Goal: Find specific page/section: Find specific page/section

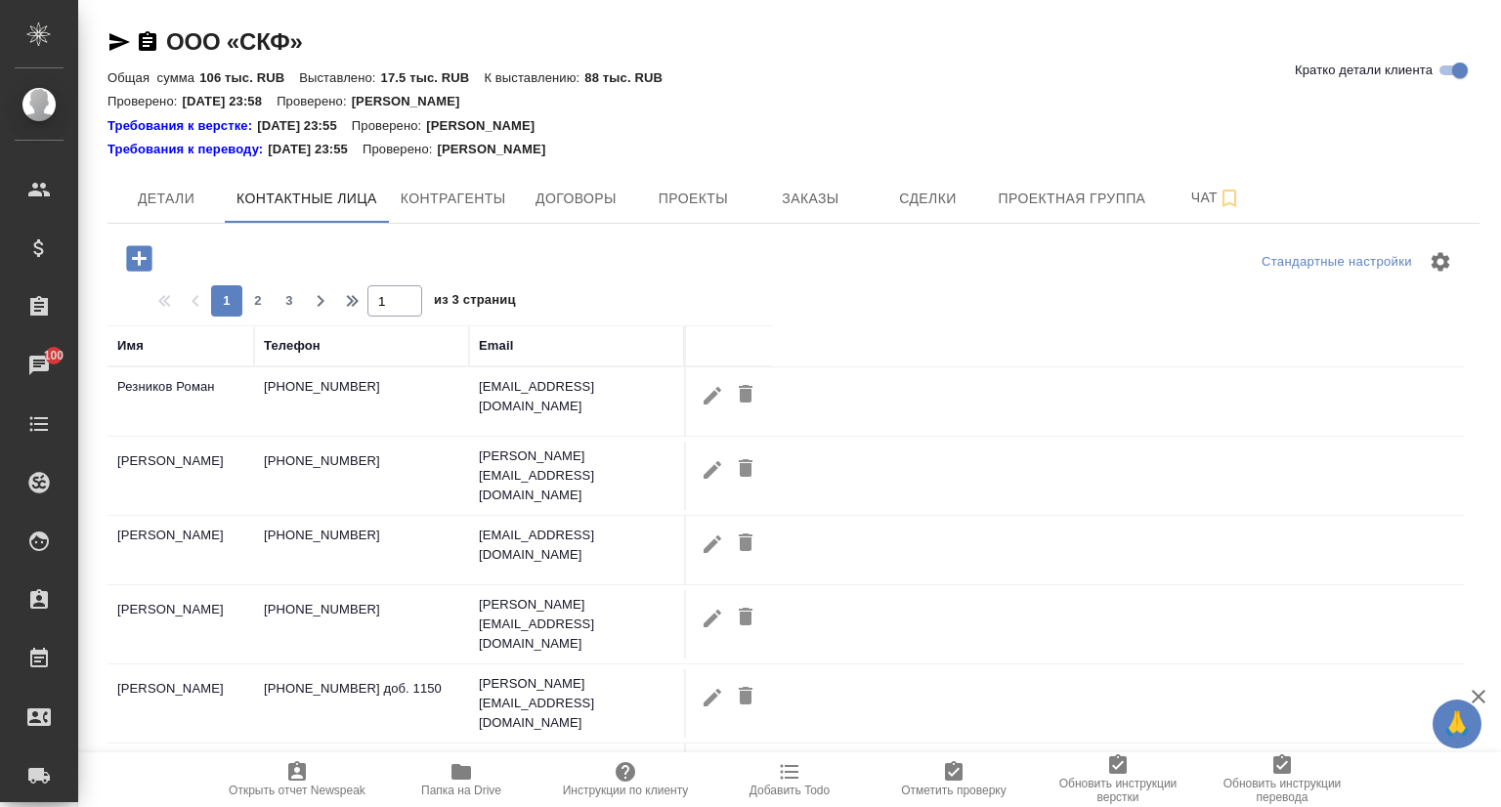
select select "RU"
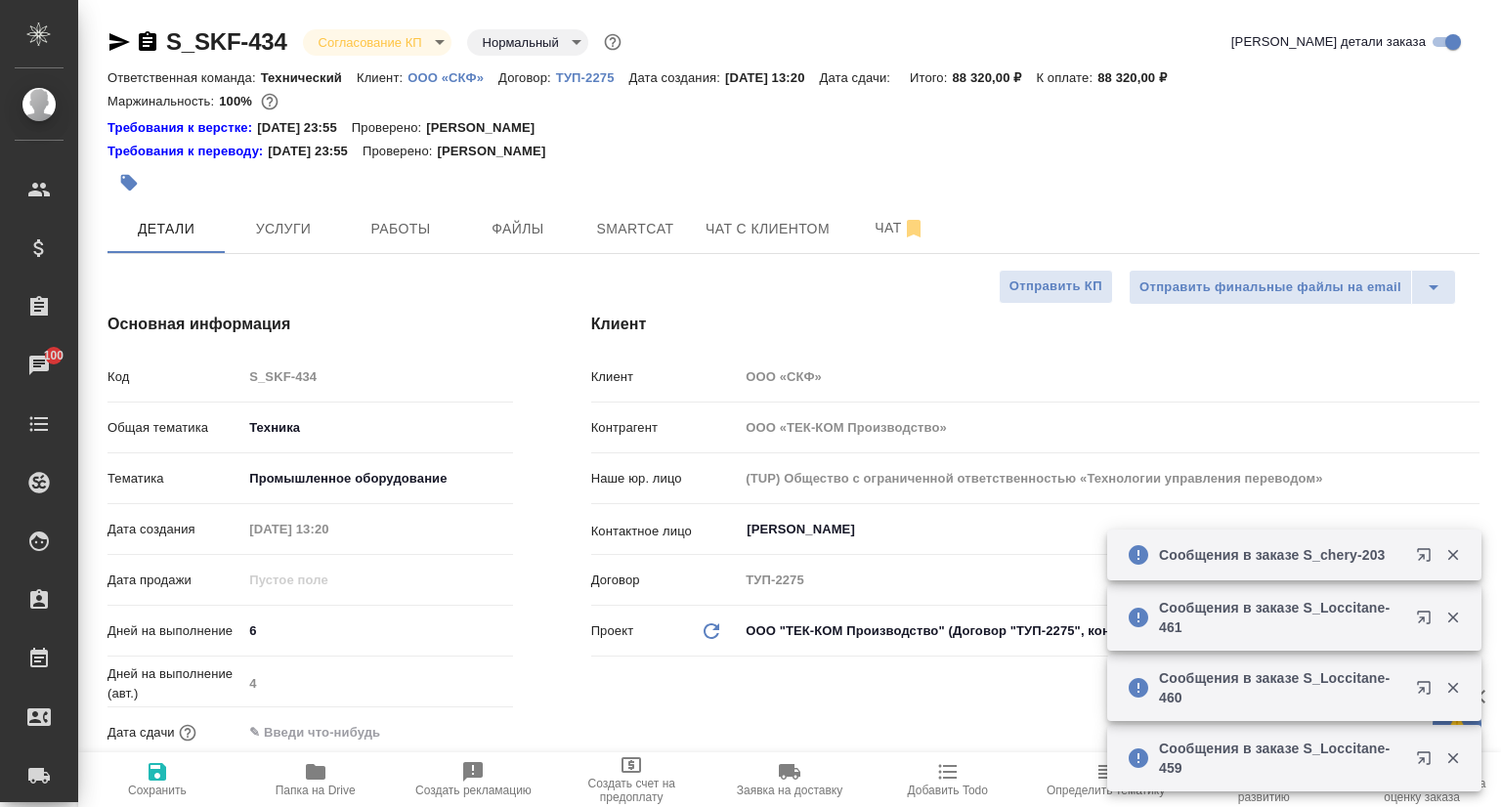
select select "RU"
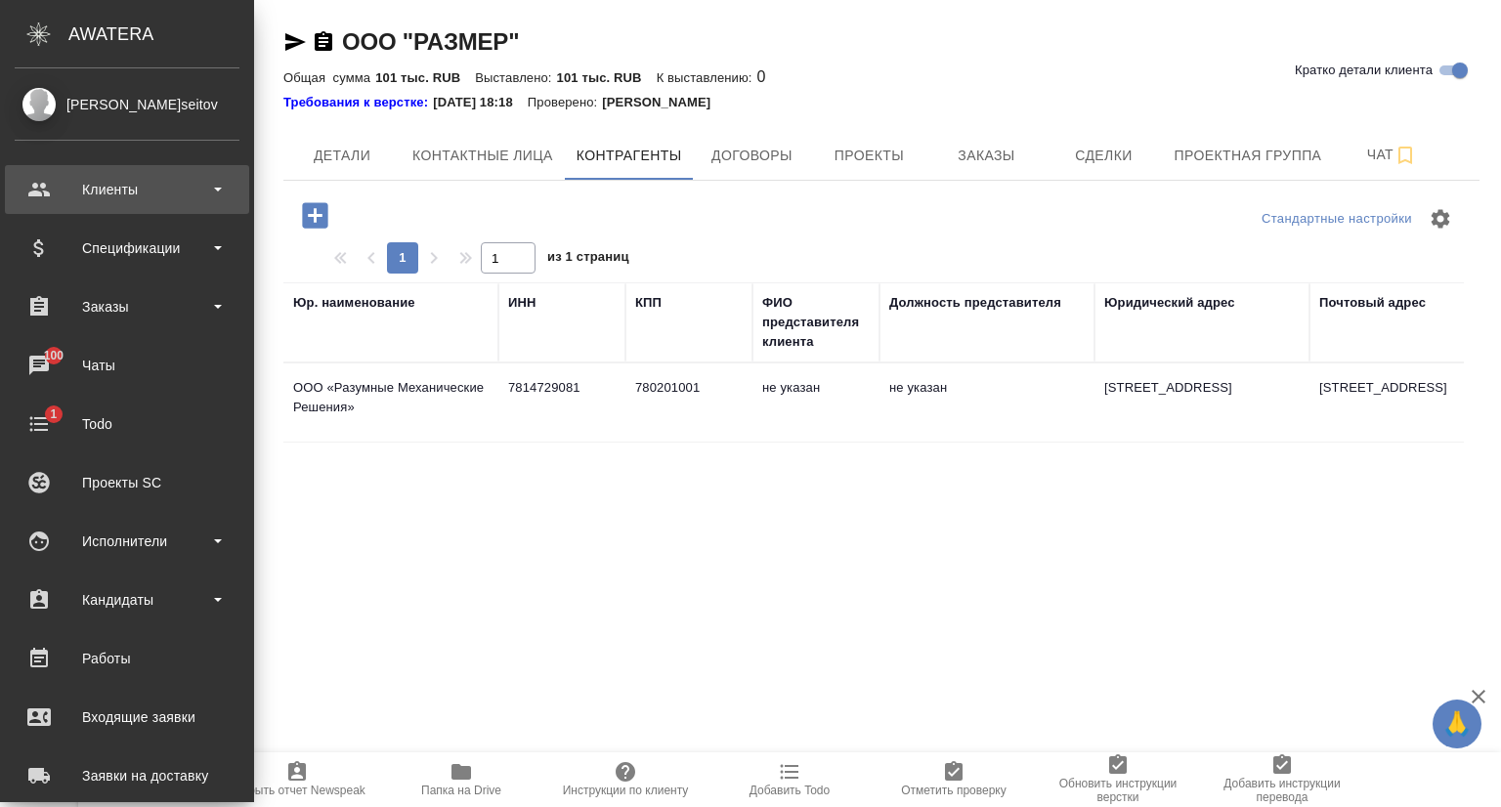
click at [145, 182] on div "Клиенты" at bounding box center [127, 189] width 225 height 29
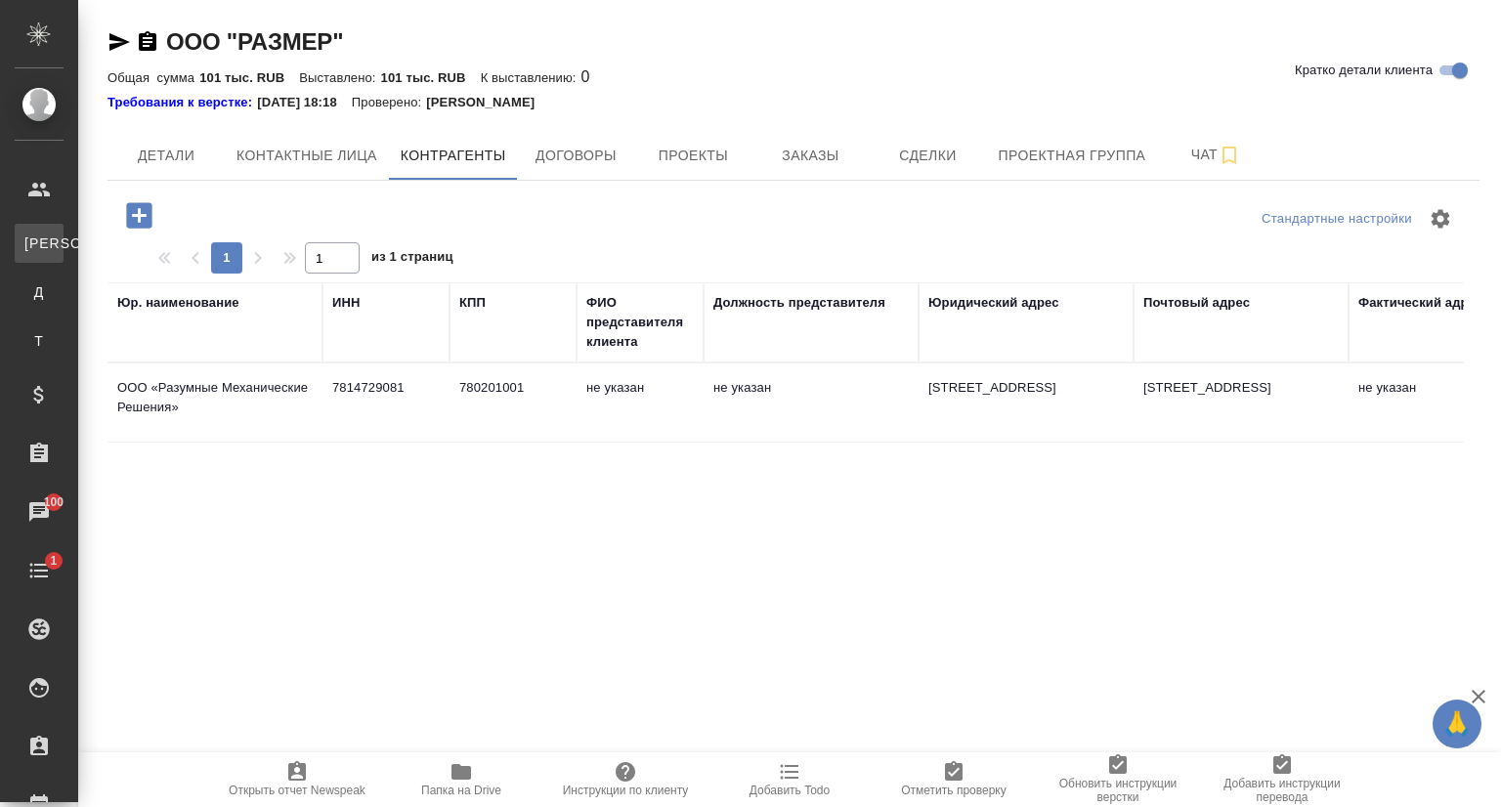
click at [29, 247] on div "Клиенты" at bounding box center [14, 244] width 29 height 20
select select "RU"
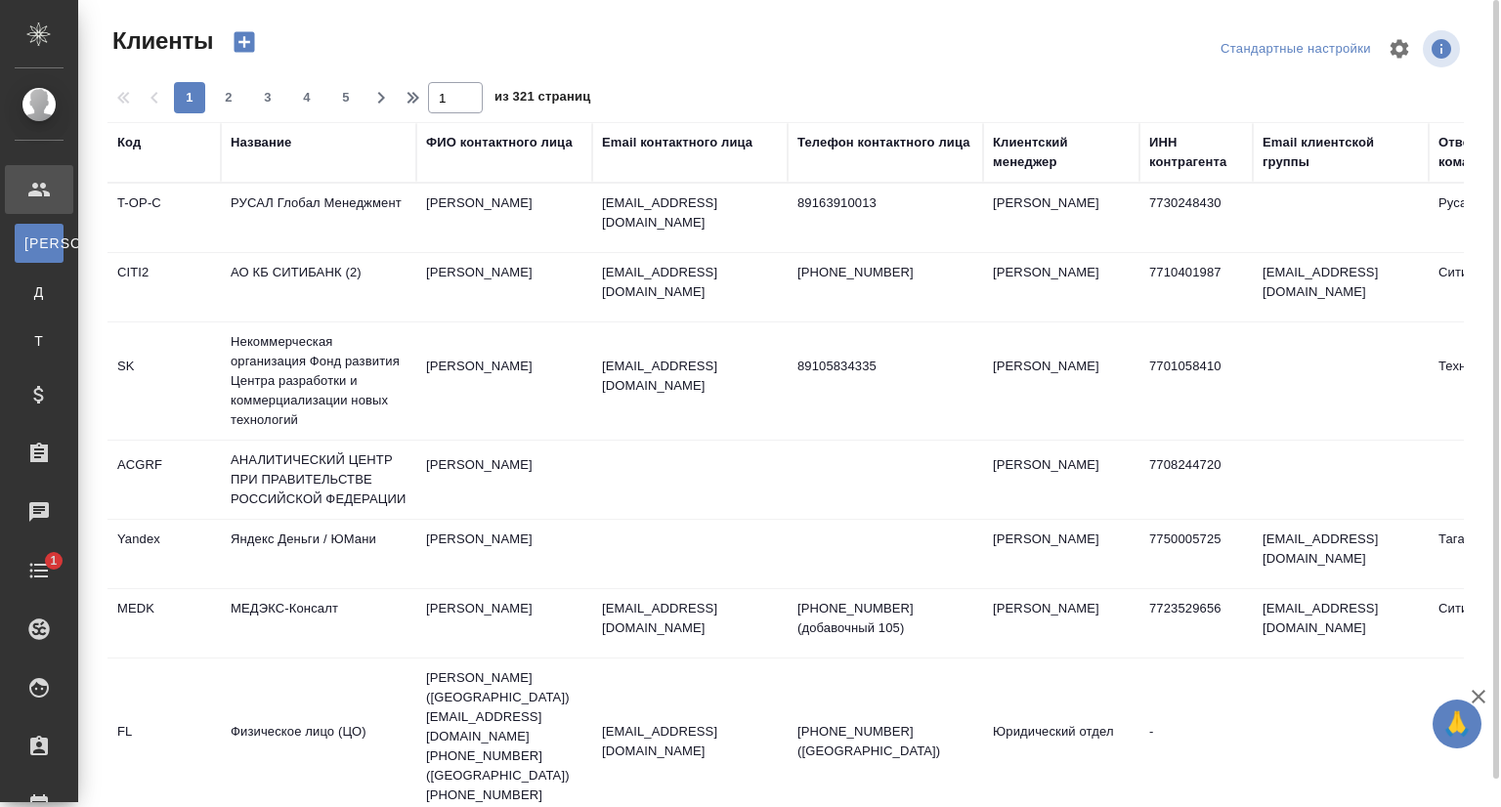
click at [267, 149] on div "Название" at bounding box center [261, 143] width 61 height 20
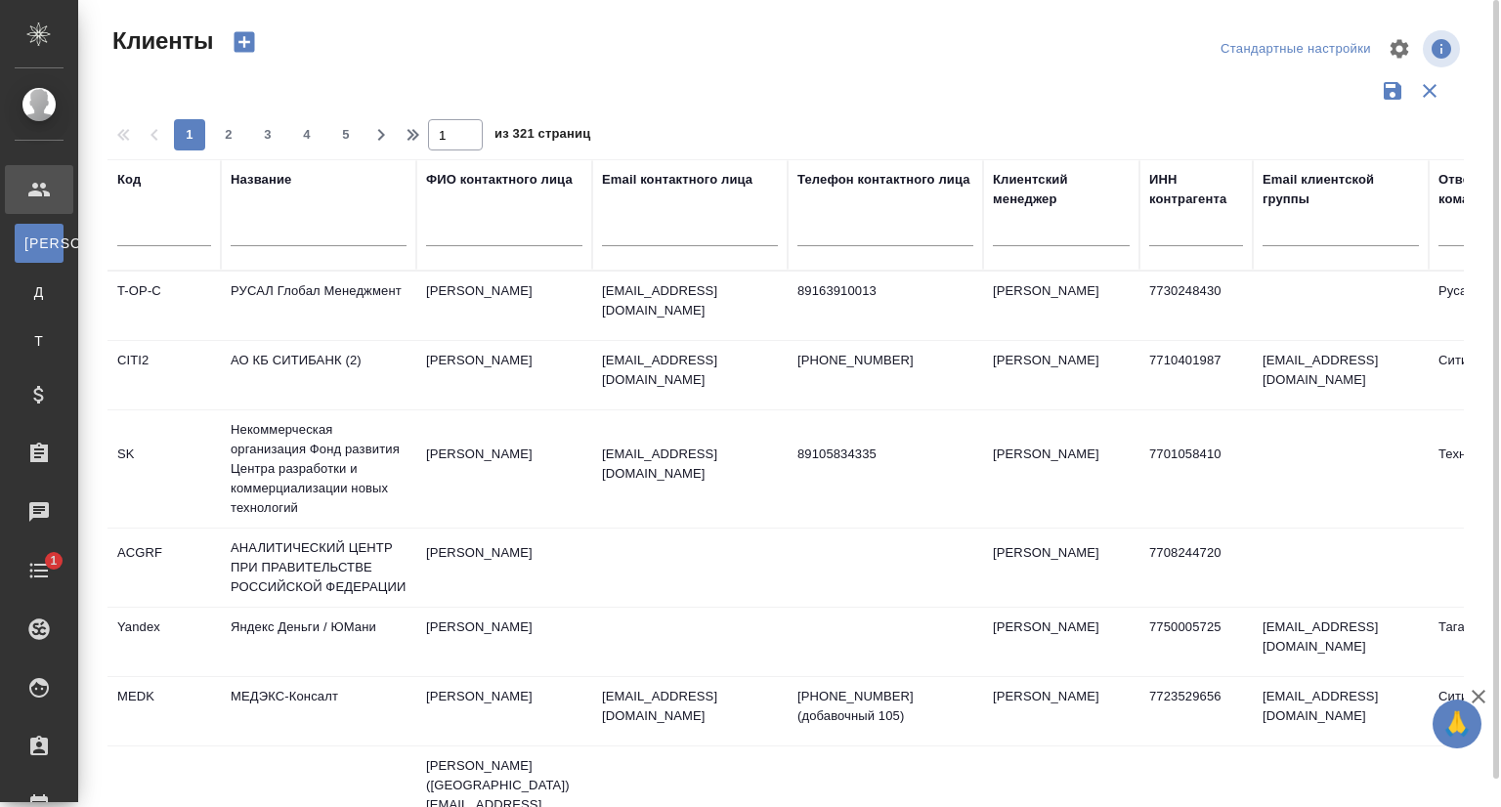
click at [268, 235] on input "text" at bounding box center [319, 234] width 176 height 24
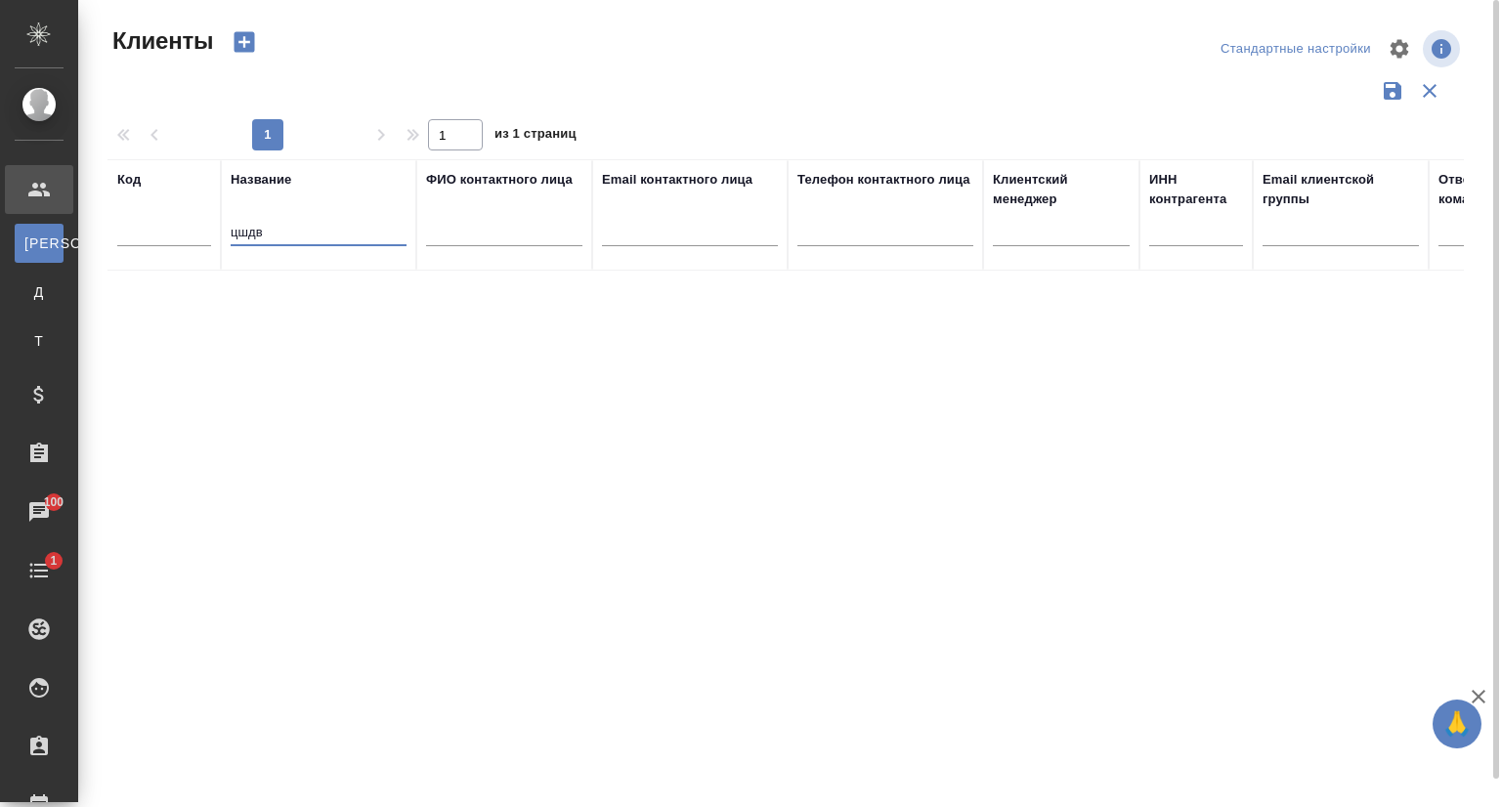
drag, startPoint x: 283, startPoint y: 237, endPoint x: 214, endPoint y: 239, distance: 69.4
click at [214, 239] on tr "Код Название цшдв ФИО контактного лица Email контактного лица Телефон контактно…" at bounding box center [845, 214] width 1477 height 111
type input "wild"
click at [300, 282] on td "Wildberries" at bounding box center [318, 306] width 195 height 68
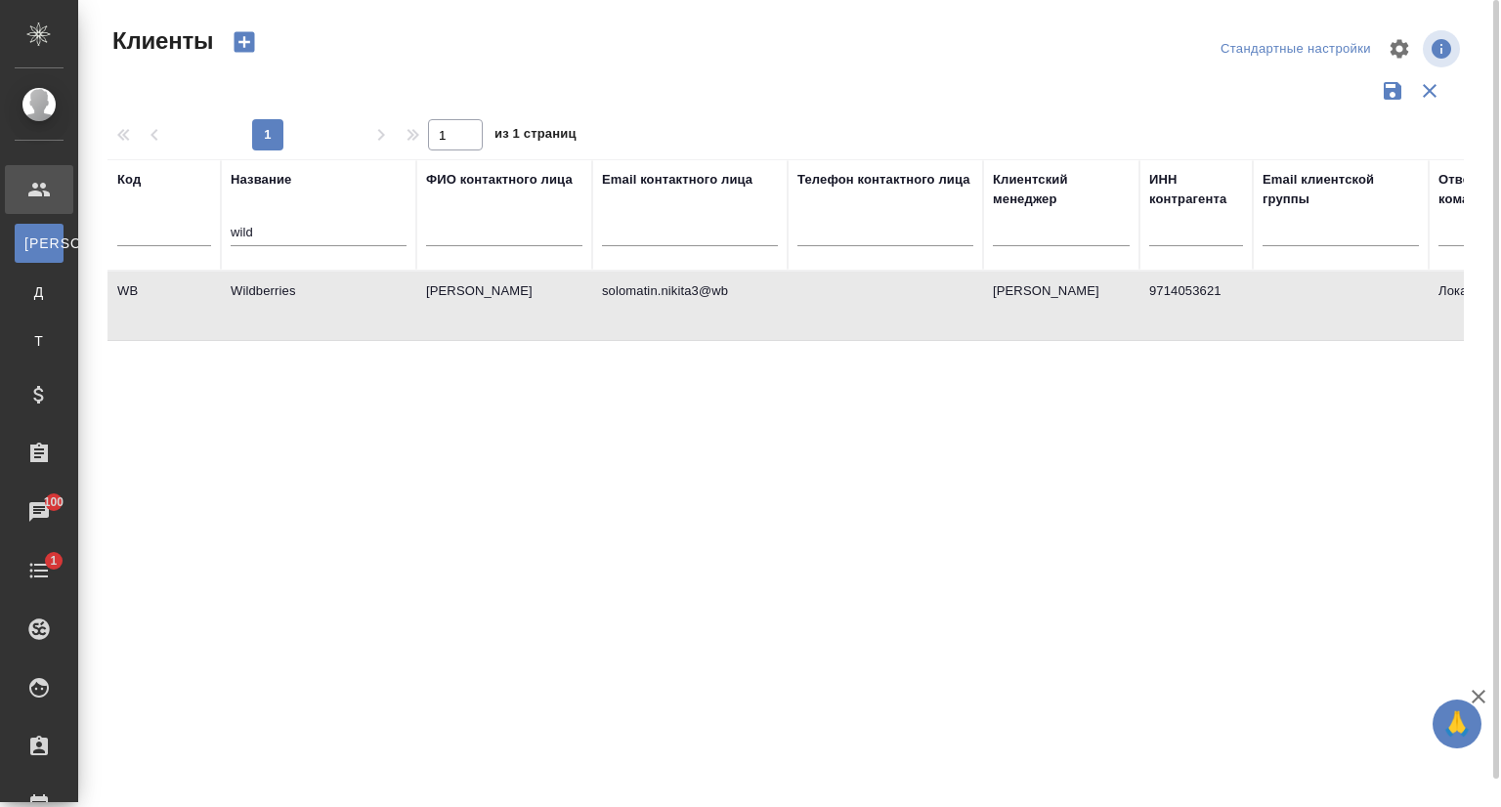
click at [300, 282] on td "Wildberries" at bounding box center [318, 306] width 195 height 68
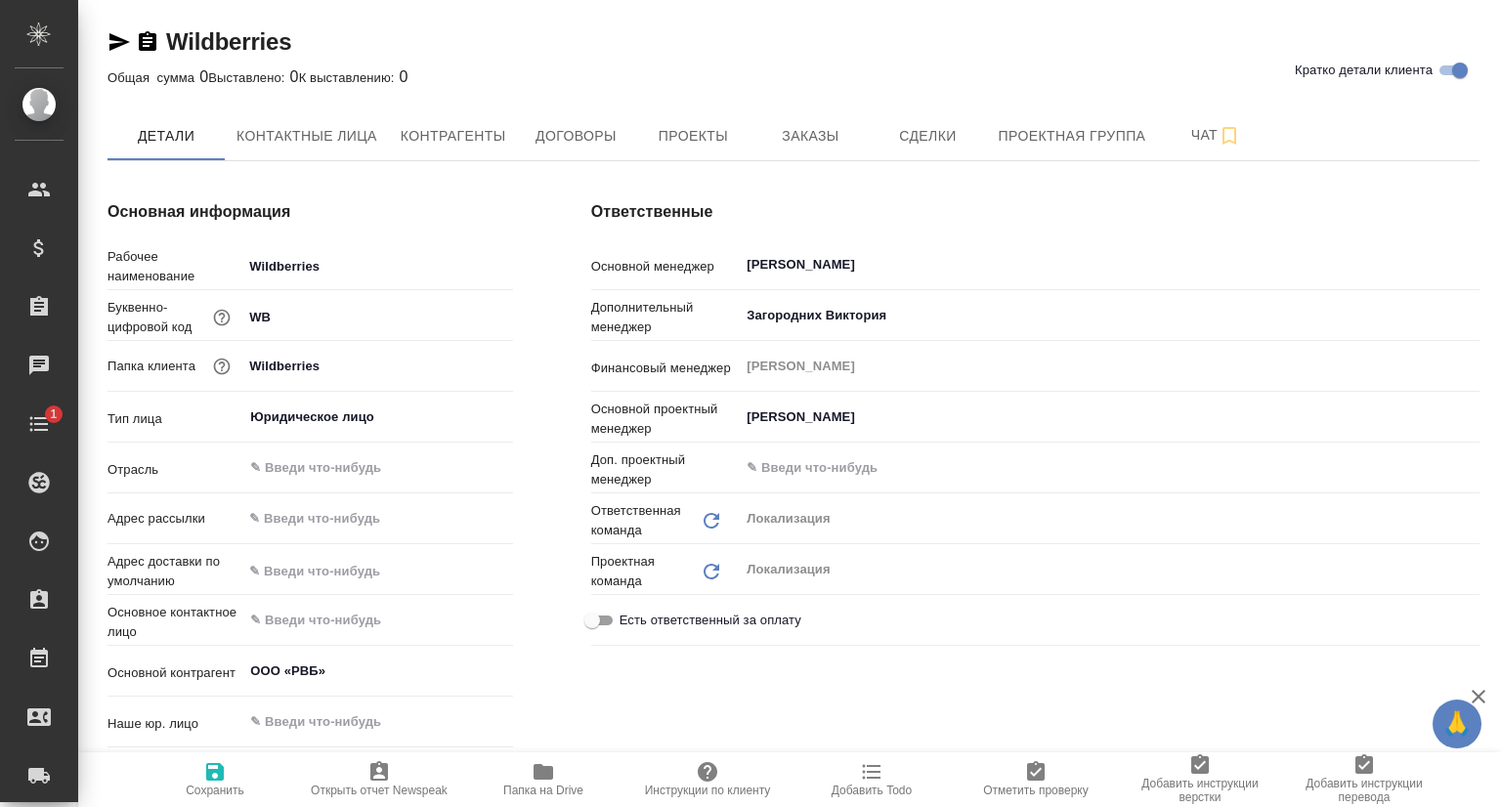
type textarea "x"
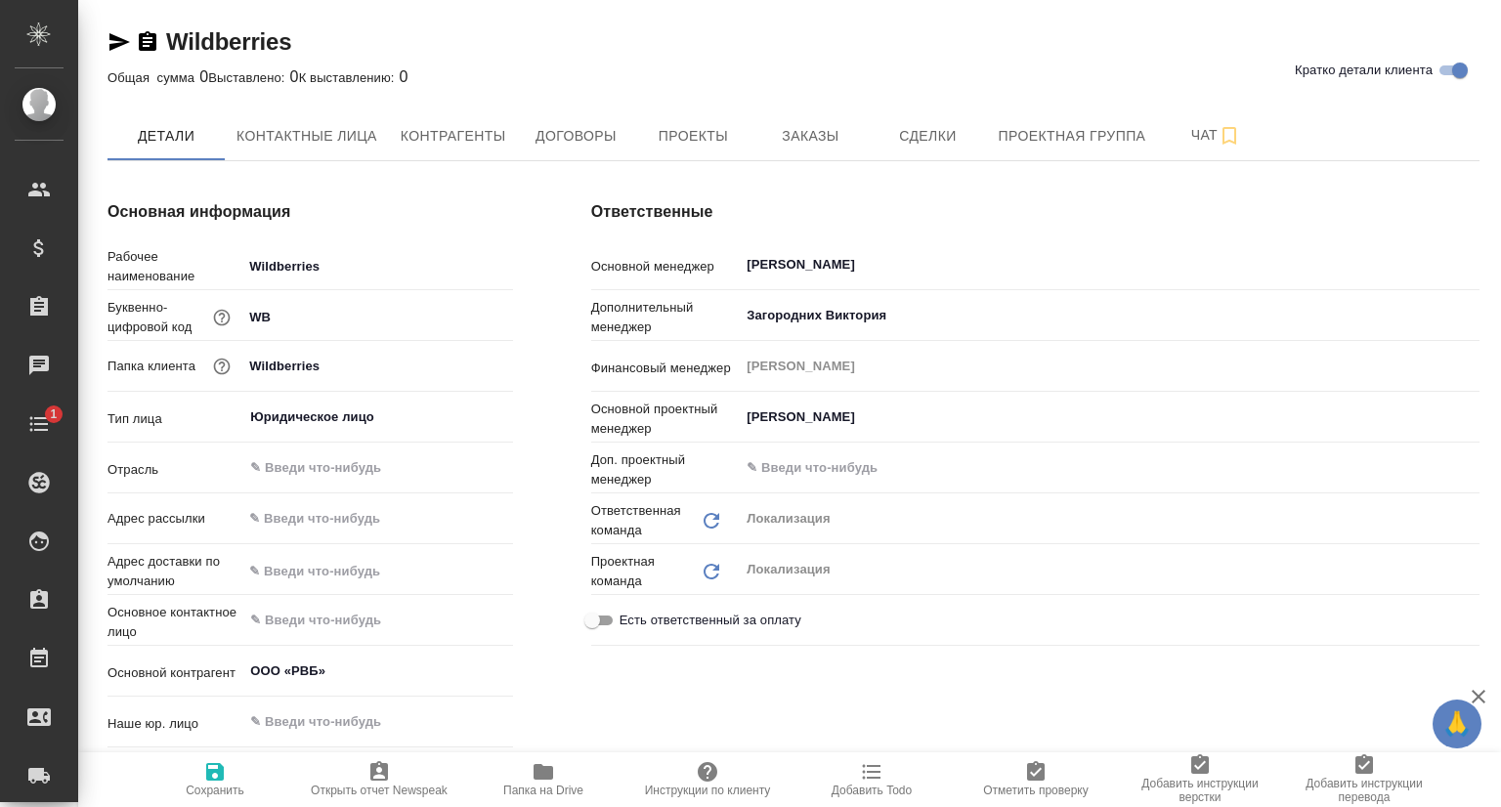
type textarea "x"
click at [531, 132] on span "Договоры" at bounding box center [576, 136] width 94 height 24
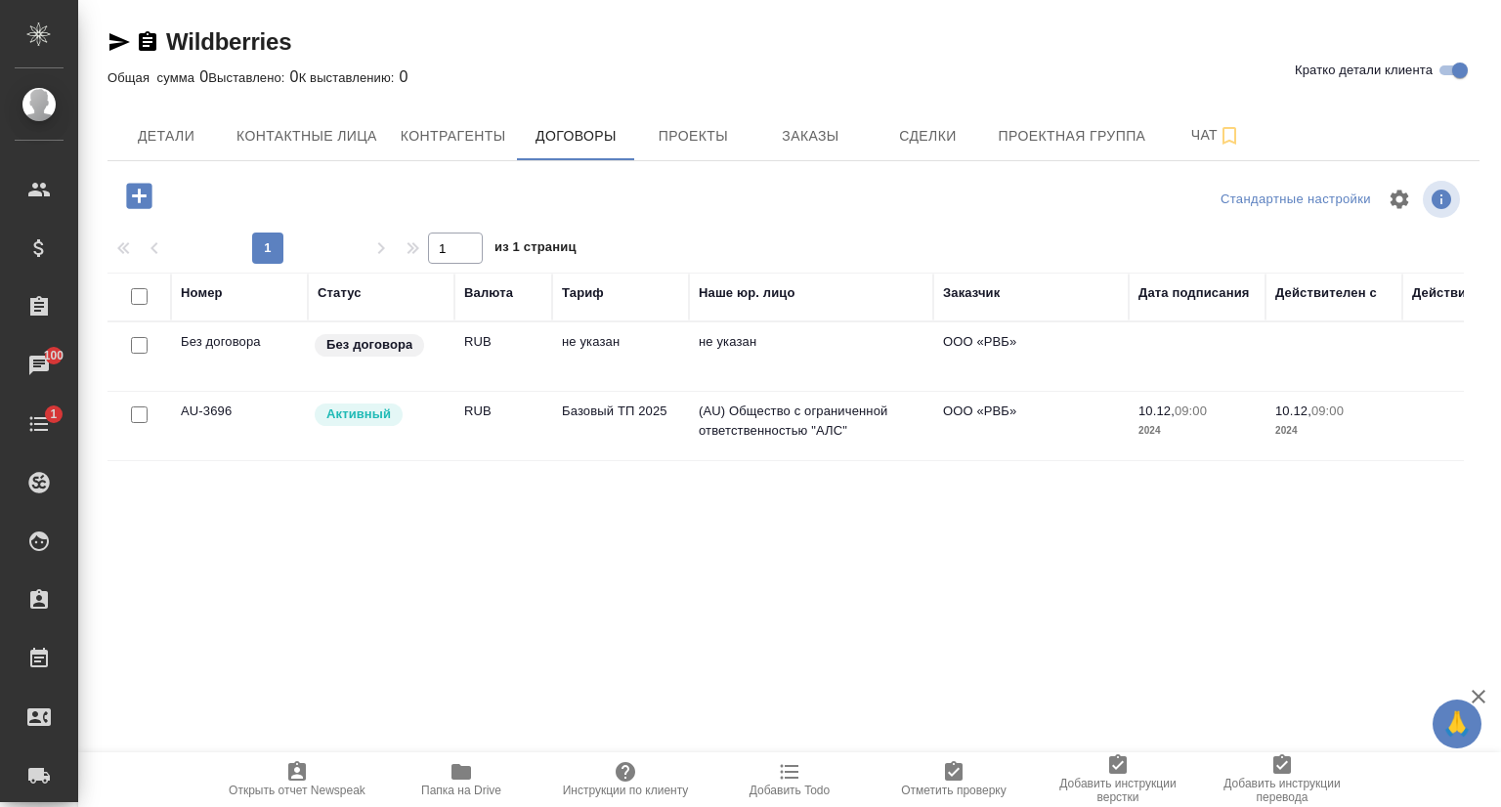
click at [466, 784] on span "Папка на Drive" at bounding box center [461, 791] width 80 height 14
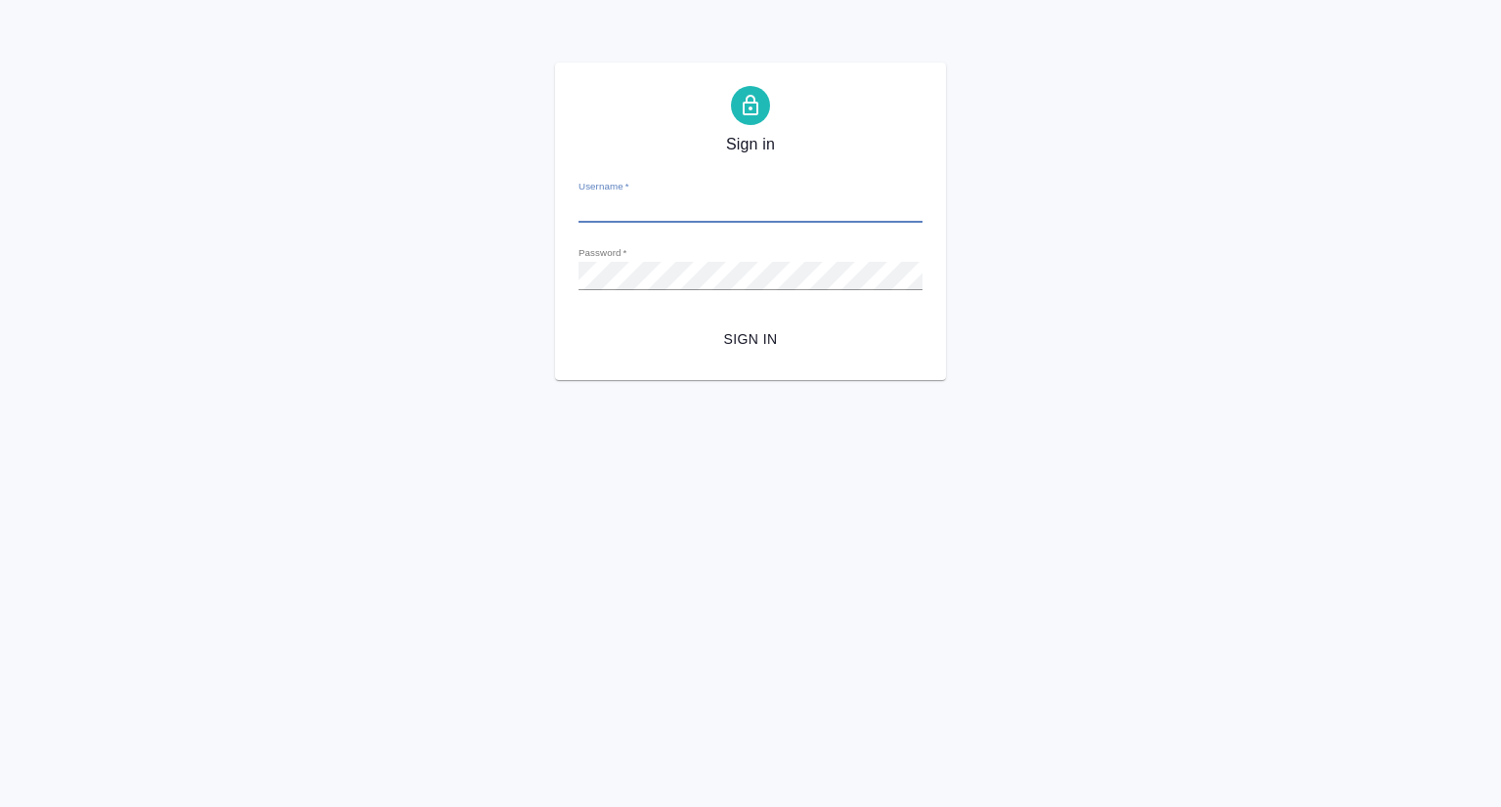
type input "[EMAIL_ADDRESS][DOMAIN_NAME]"
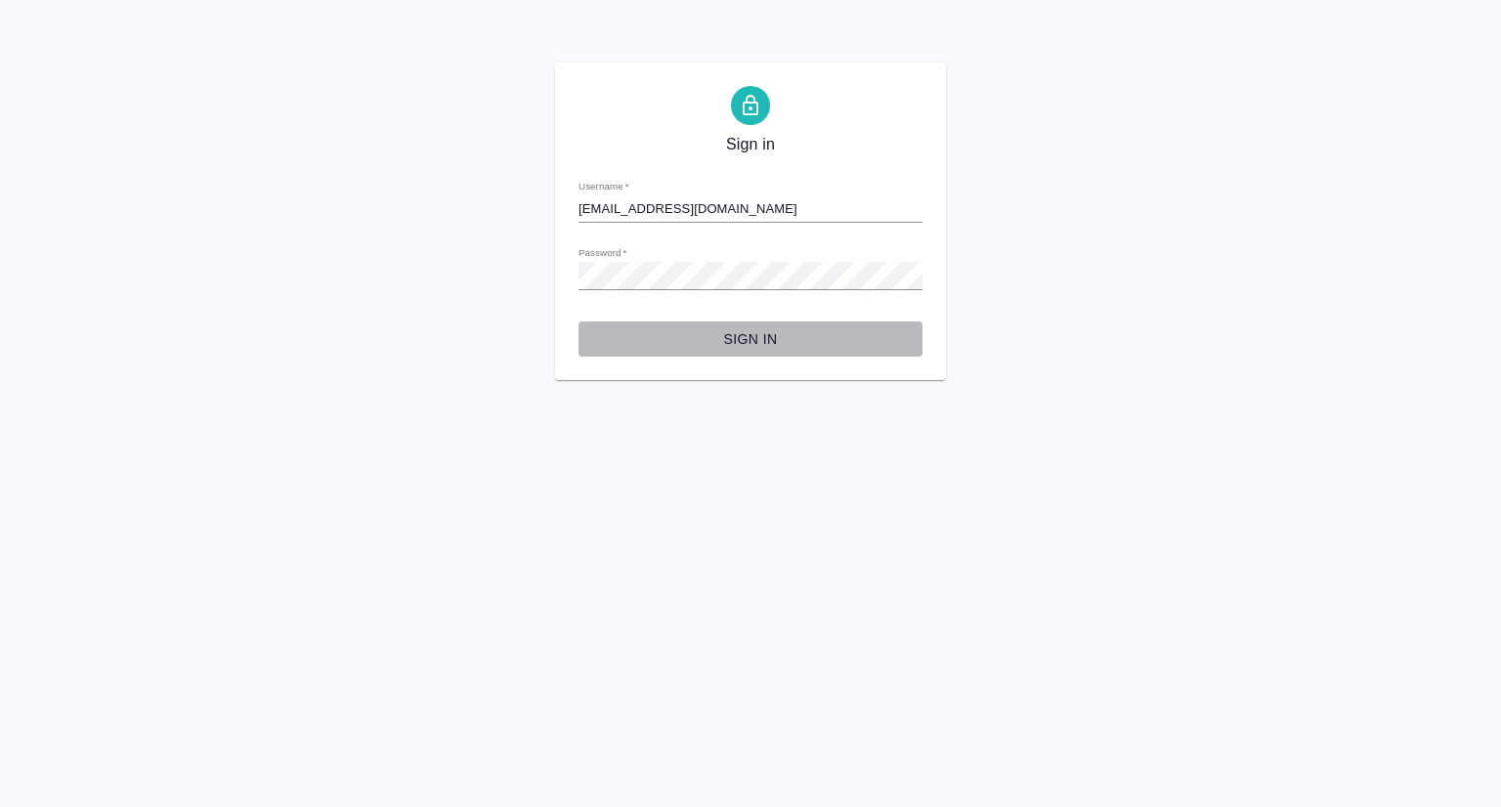
click at [754, 337] on span "Sign in" at bounding box center [750, 339] width 313 height 24
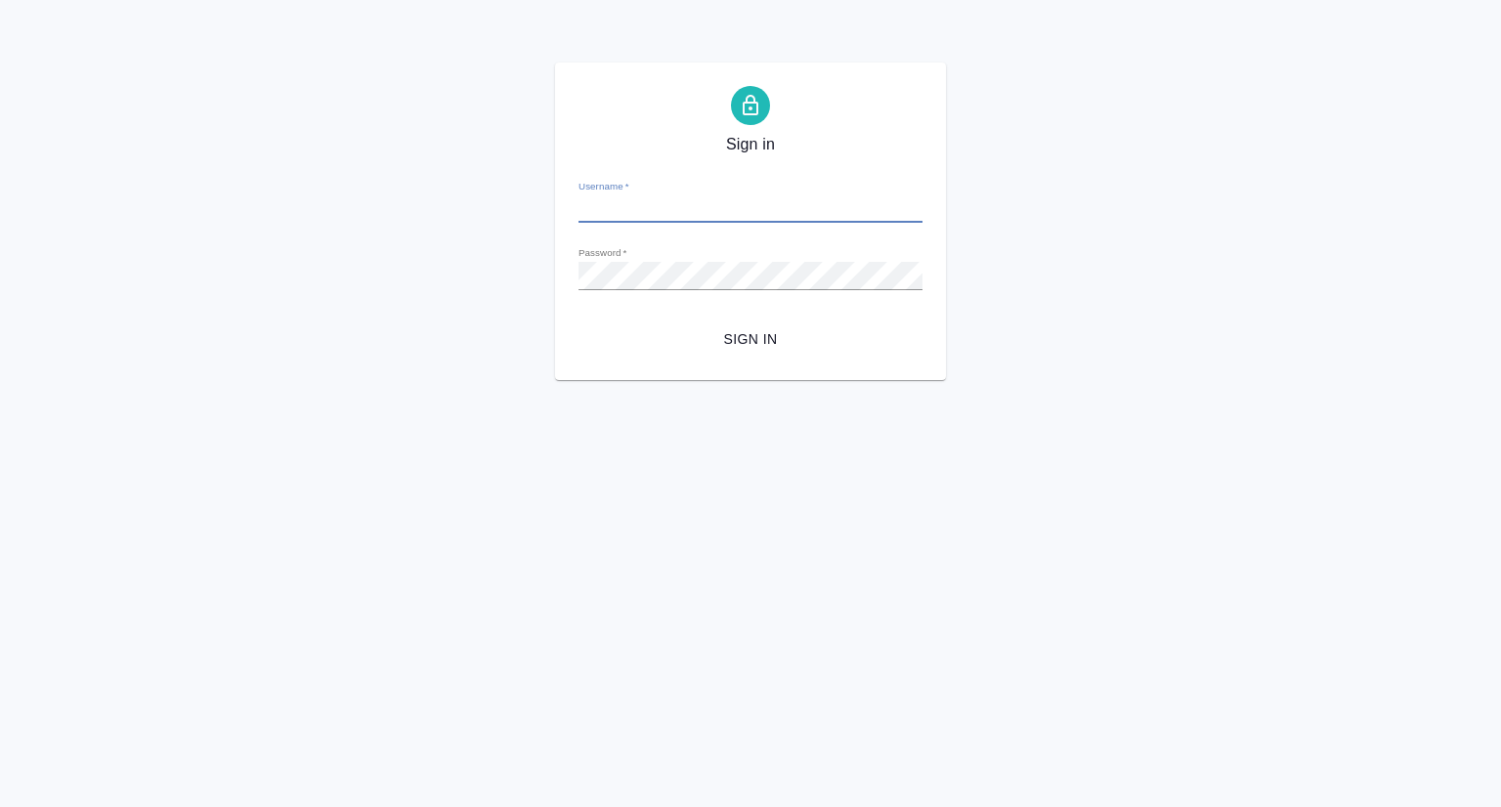
type input "p.seitov@awatera.com"
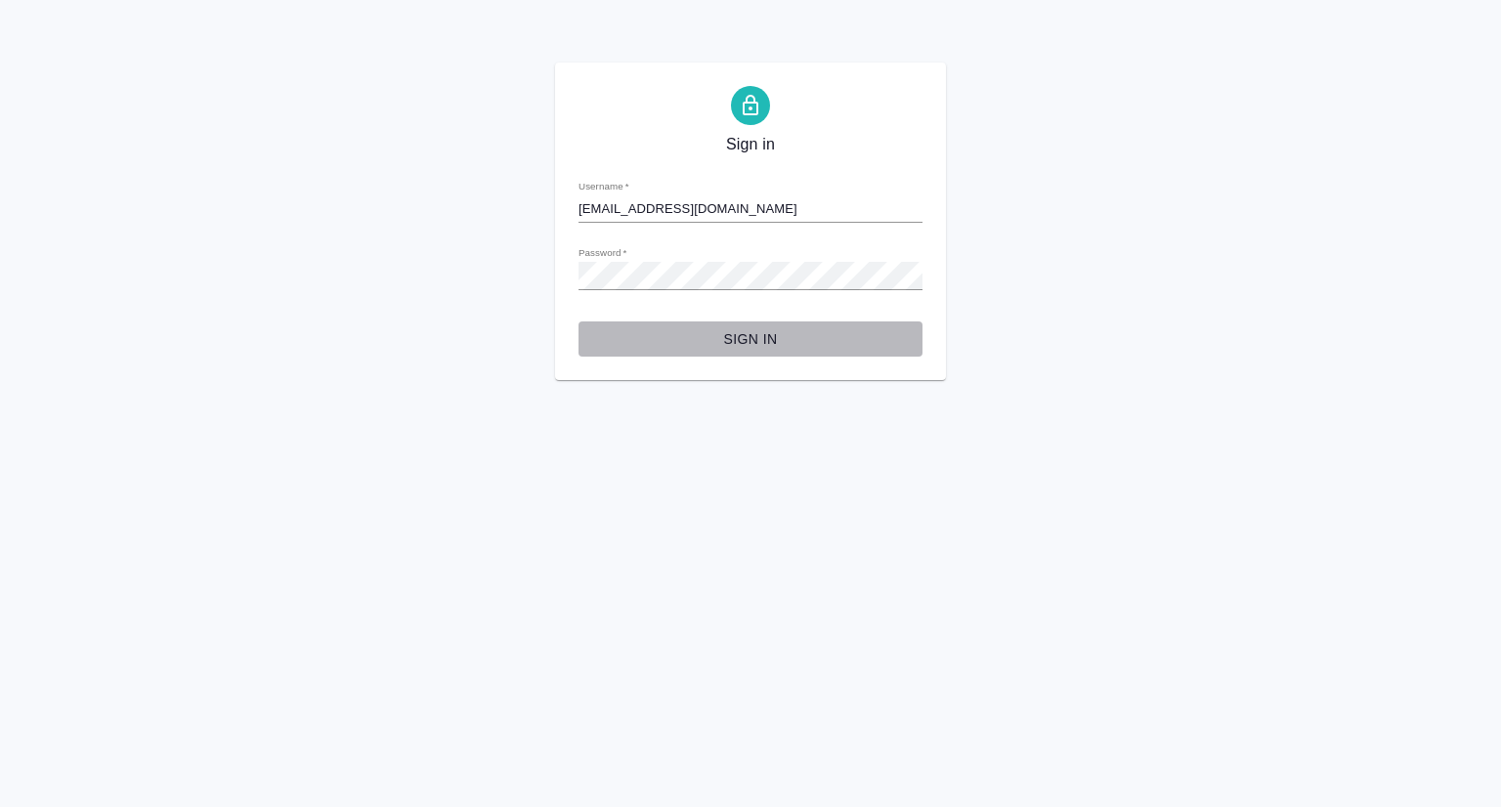
click at [735, 332] on span "Sign in" at bounding box center [750, 339] width 313 height 24
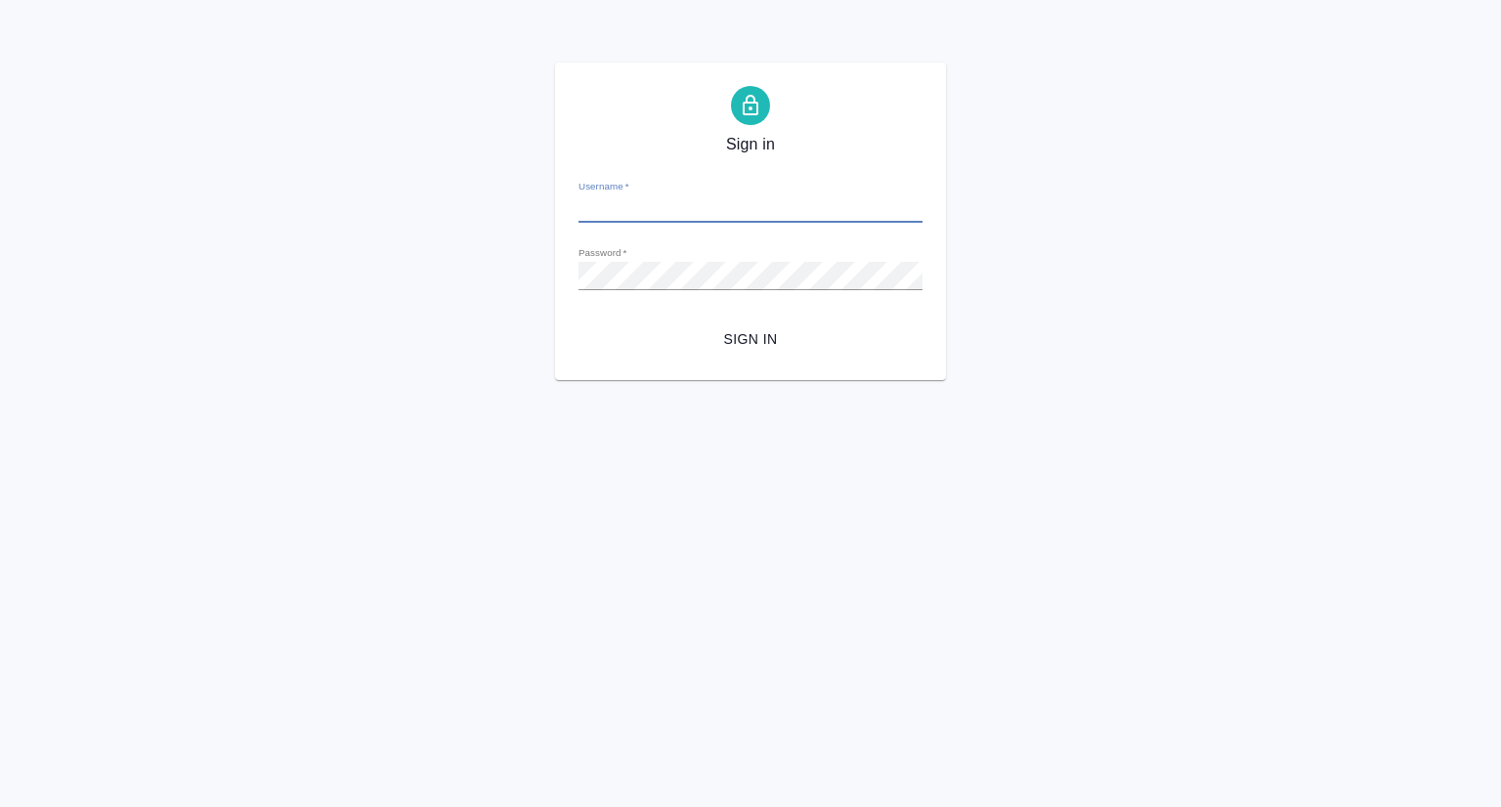
type input "p.seitov@awatera.com"
click at [750, 343] on span "Sign in" at bounding box center [750, 339] width 313 height 24
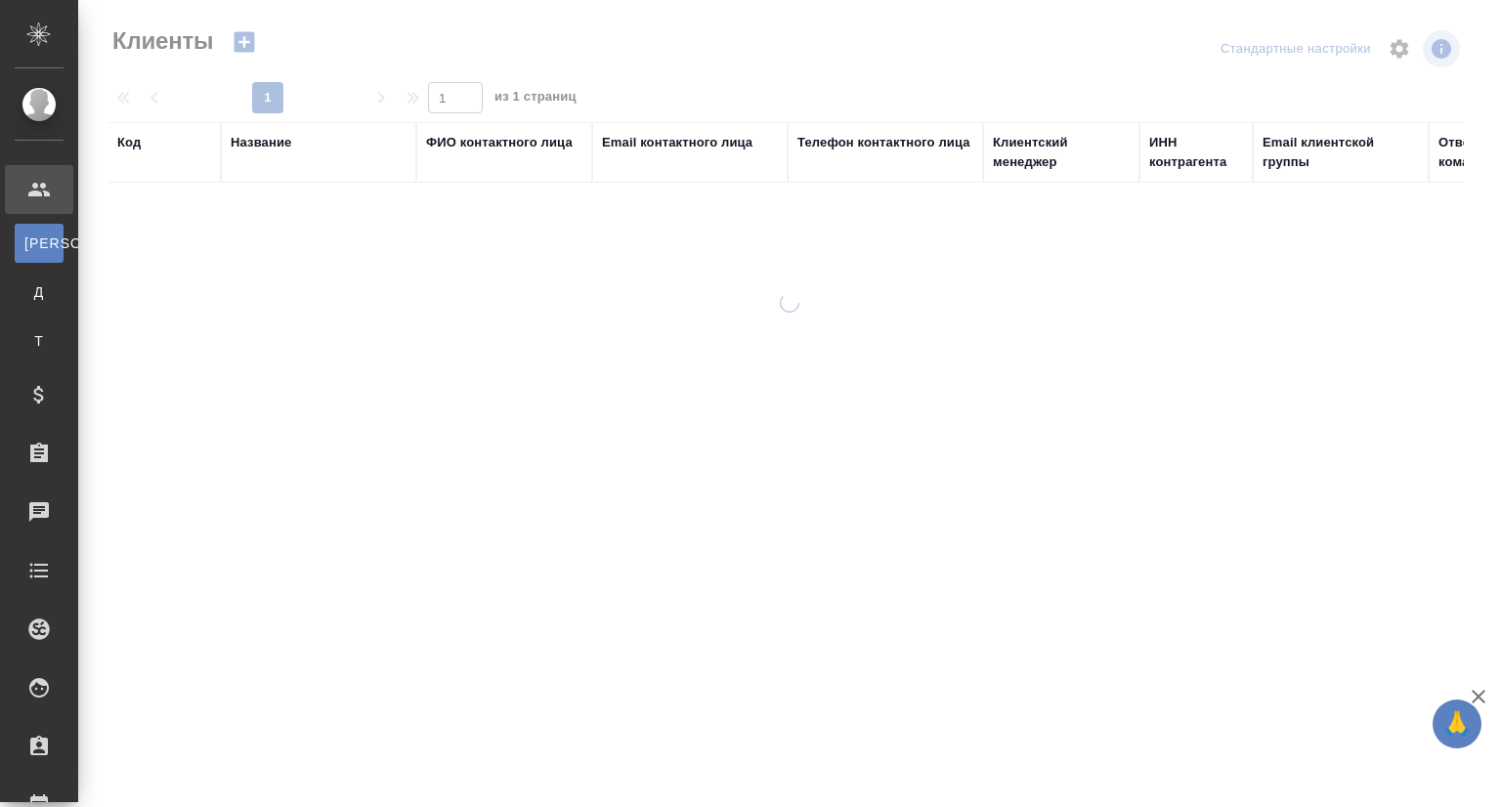
select select "RU"
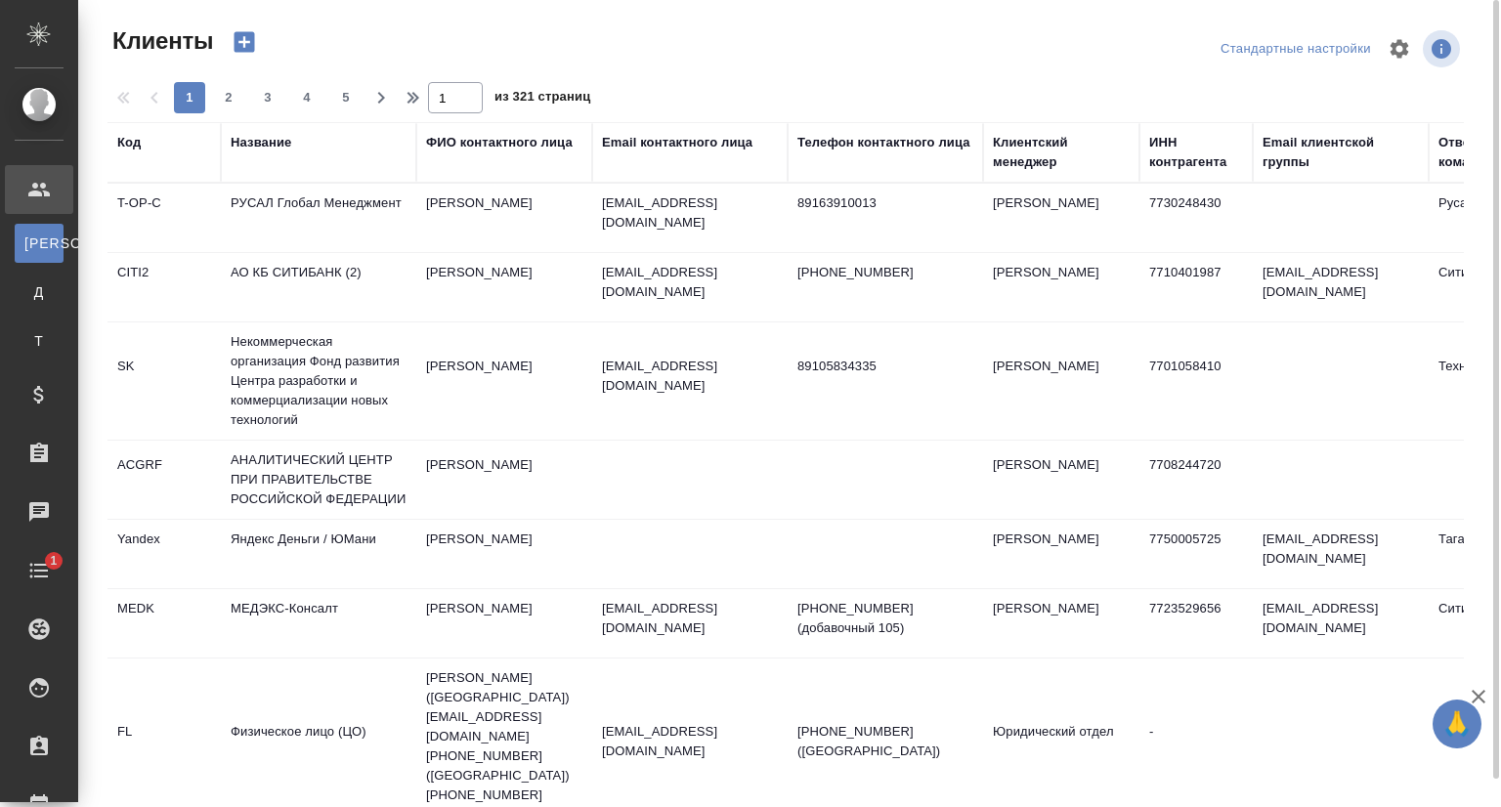
click at [257, 146] on div "Название" at bounding box center [261, 143] width 61 height 20
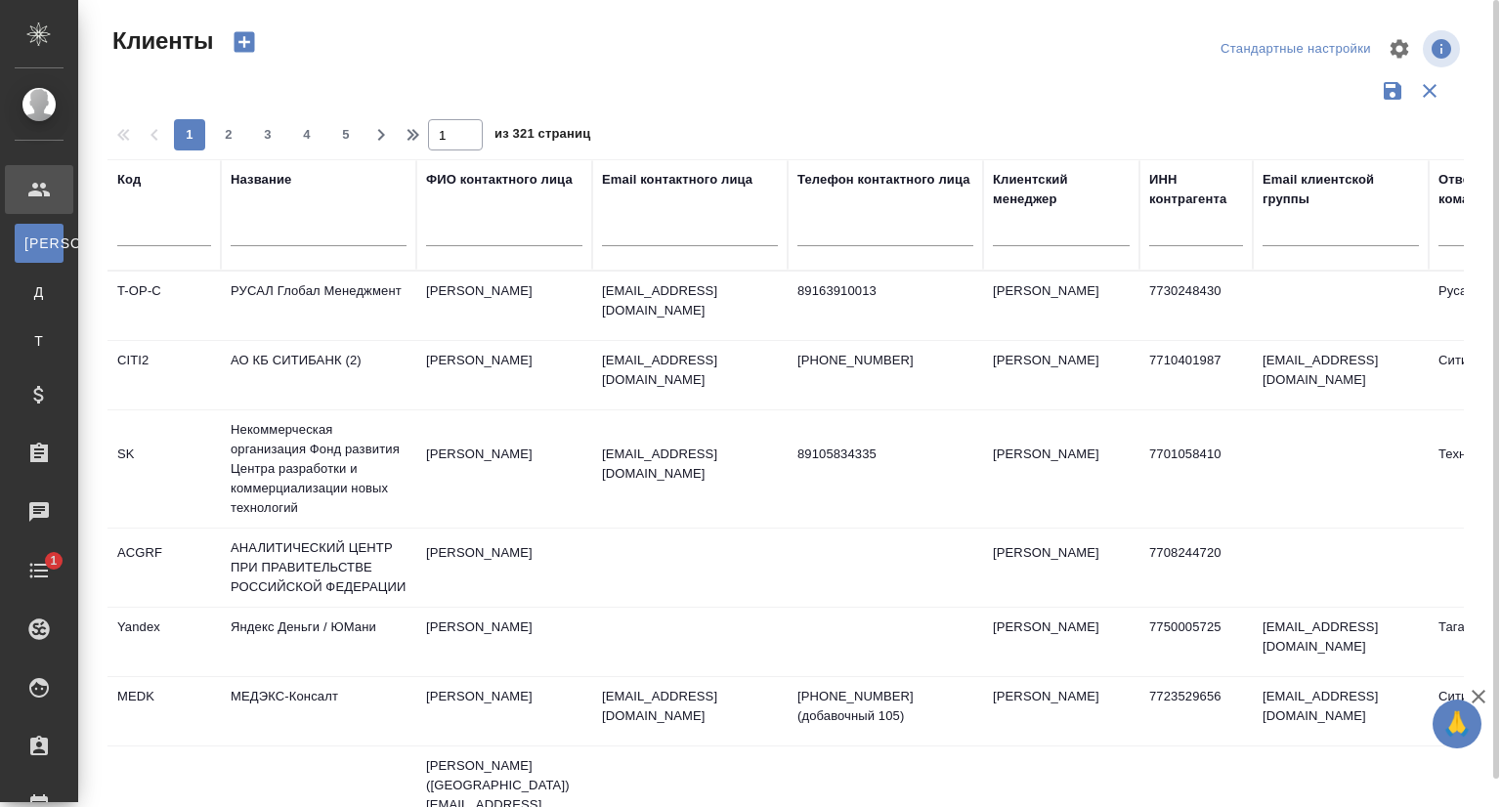
click at [281, 235] on input "text" at bounding box center [319, 234] width 176 height 24
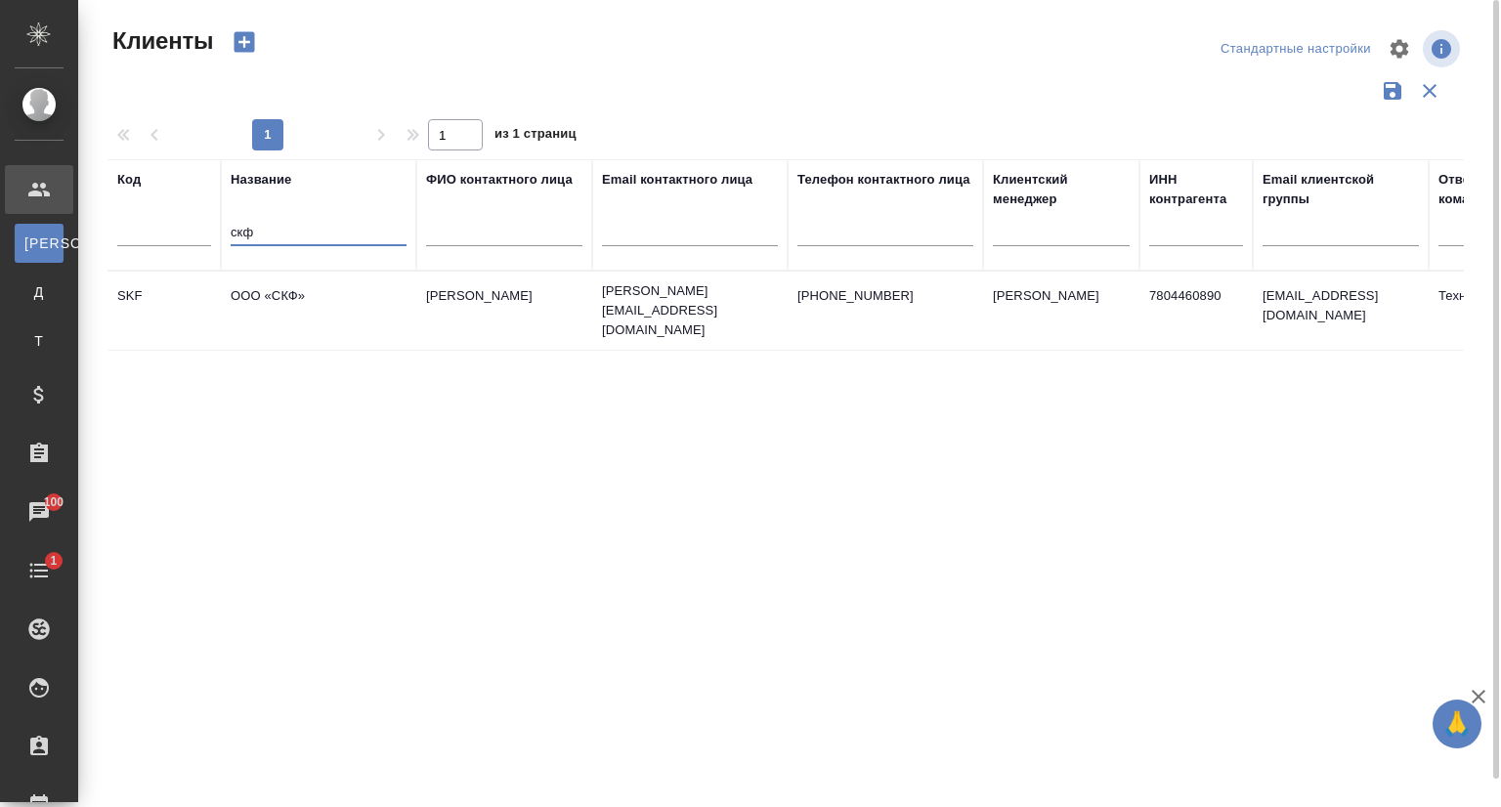
type input "скф"
click at [308, 295] on td "ООО «СКФ»" at bounding box center [318, 311] width 195 height 68
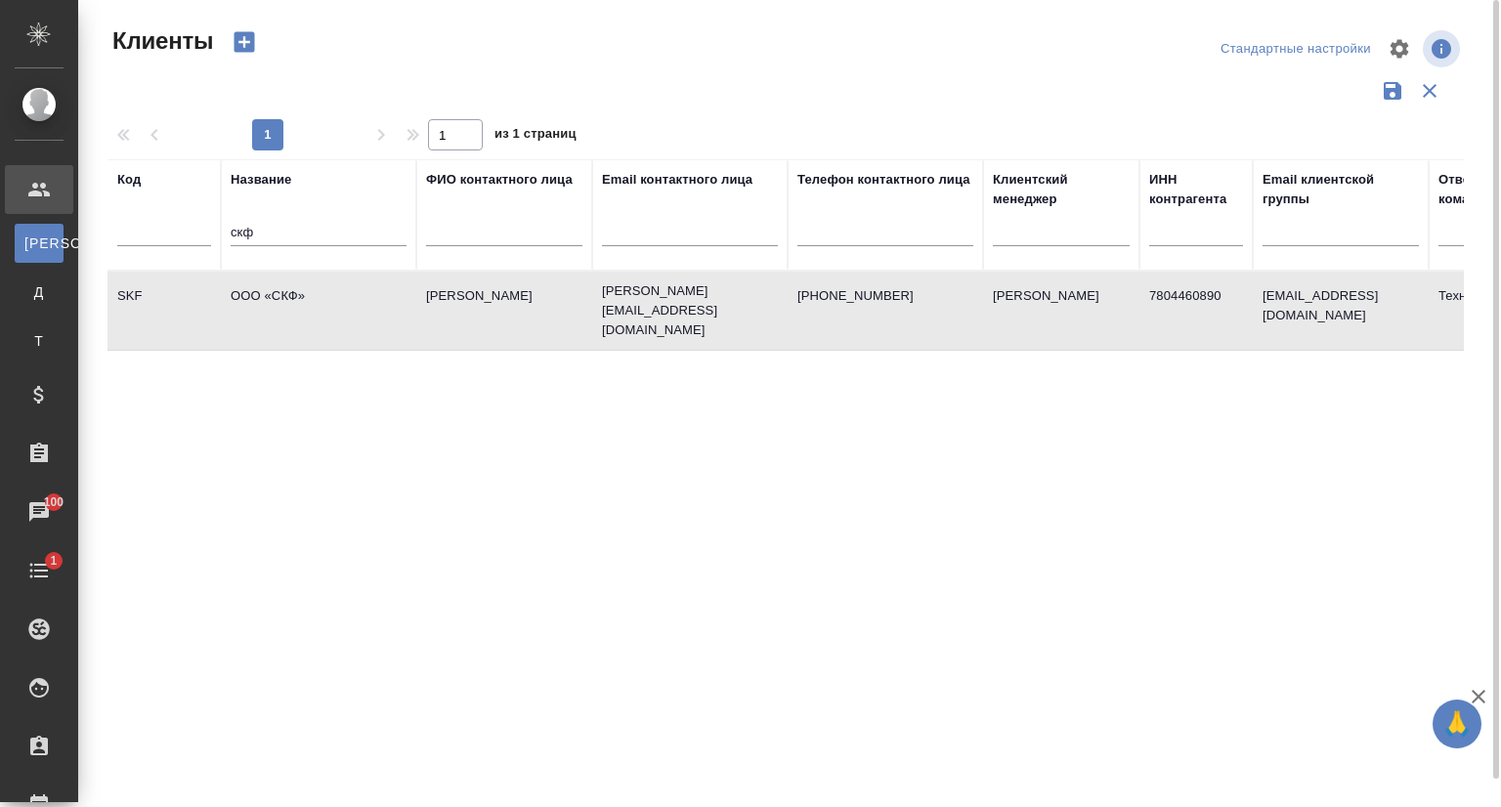
click at [308, 295] on td "ООО «СКФ»" at bounding box center [318, 311] width 195 height 68
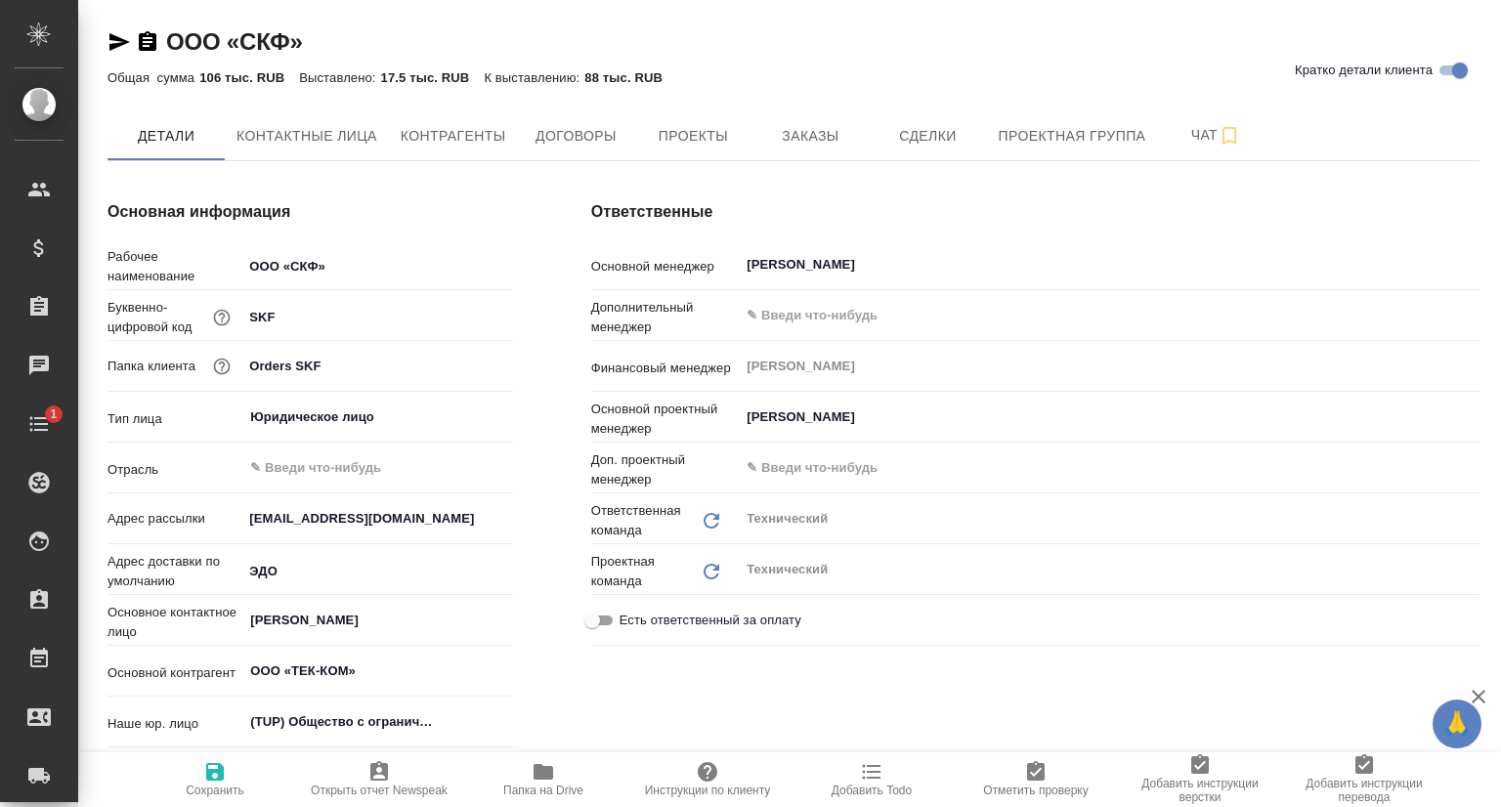
type textarea "x"
click at [828, 136] on span "Заказы" at bounding box center [810, 136] width 94 height 24
type textarea "x"
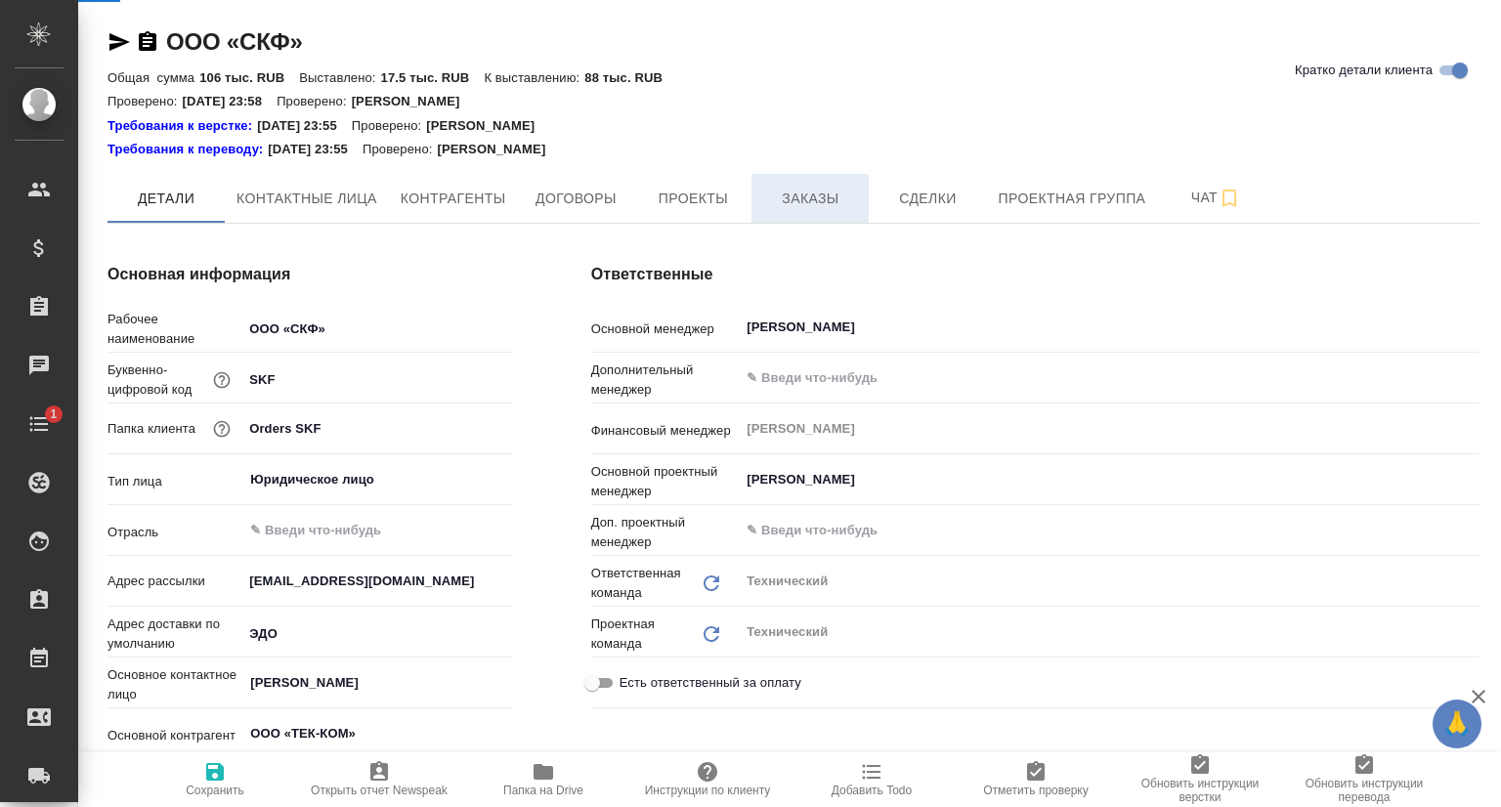
type textarea "x"
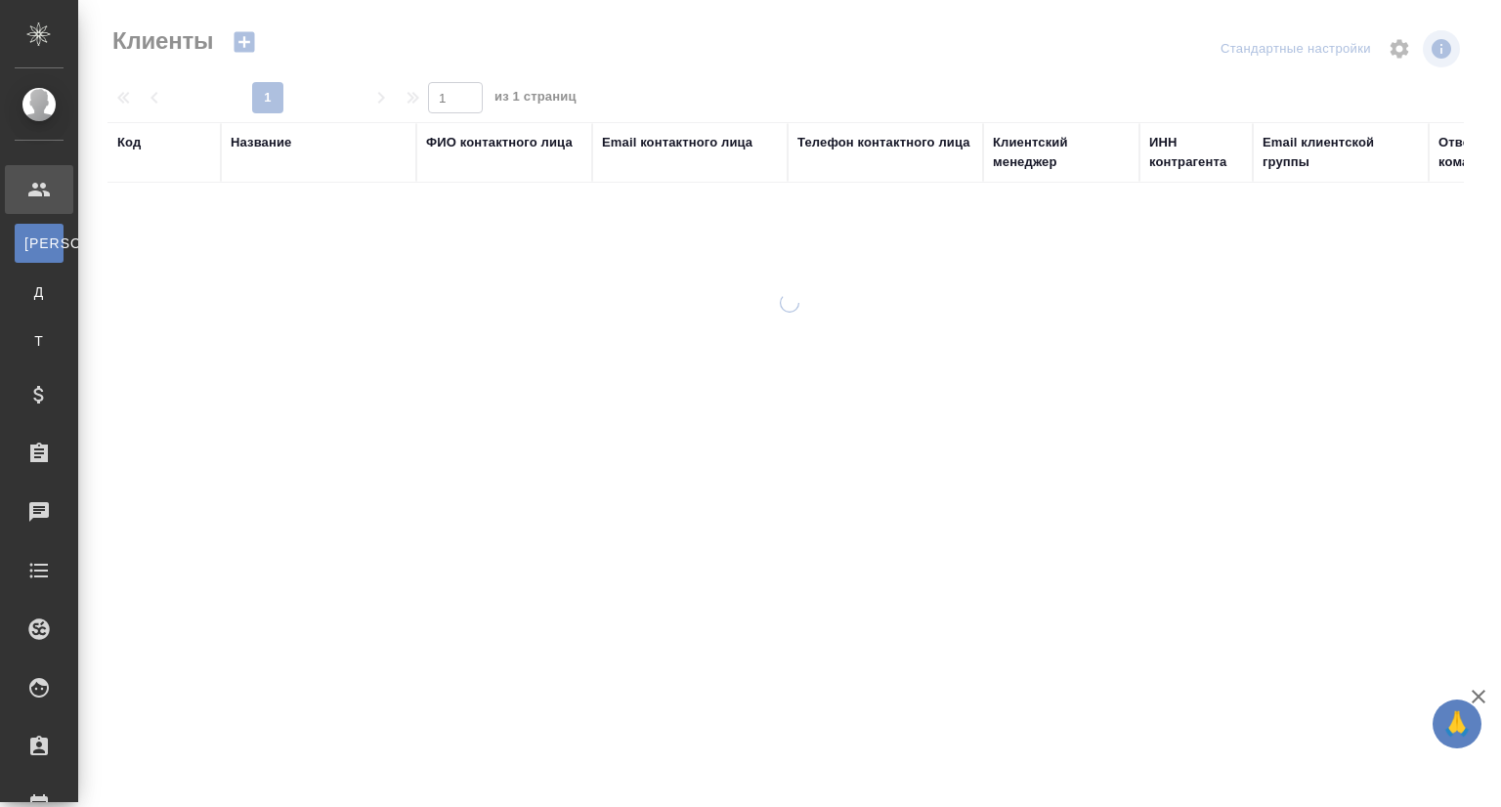
select select "RU"
